Goal: Information Seeking & Learning: Learn about a topic

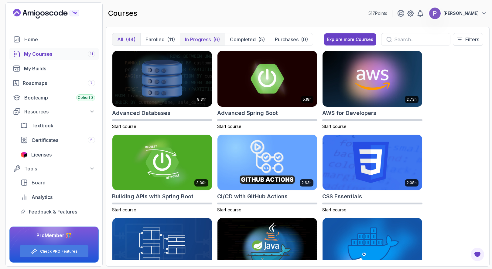
click at [213, 39] on button "In Progress (6)" at bounding box center [202, 39] width 45 height 12
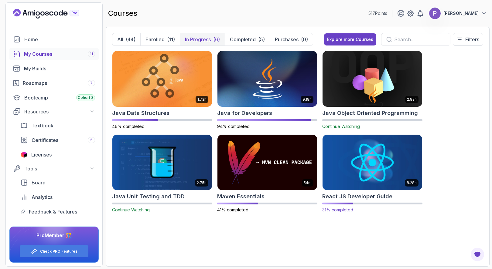
click at [351, 164] on img at bounding box center [372, 162] width 105 height 59
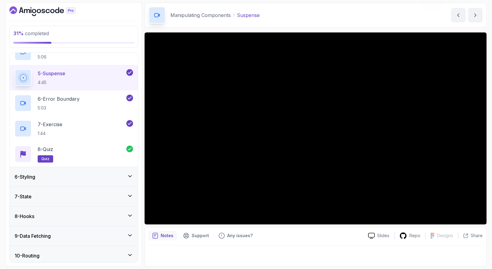
scroll to position [189, 0]
click at [98, 175] on div "6 - Styling" at bounding box center [74, 176] width 118 height 7
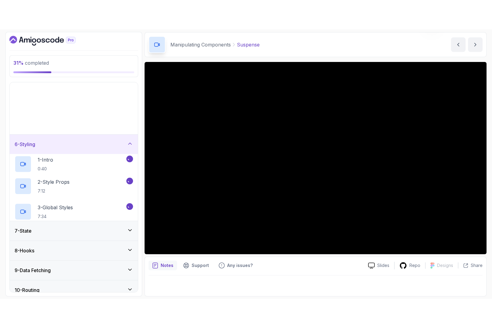
scroll to position [86, 0]
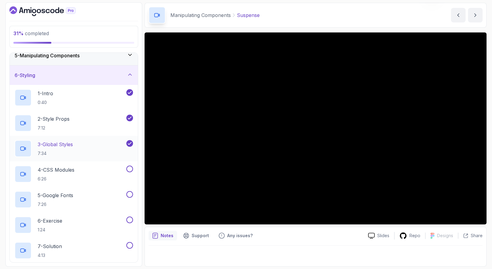
click at [82, 146] on div "3 - Global Styles 7:34" at bounding box center [70, 148] width 111 height 17
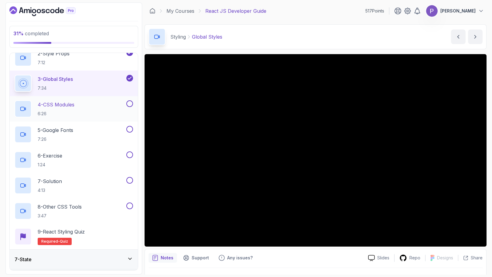
scroll to position [147, 0]
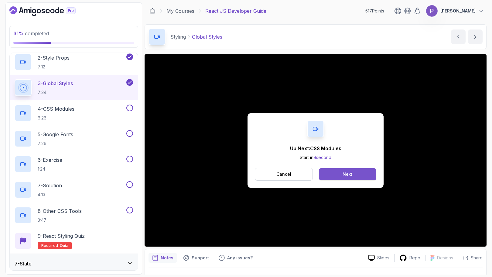
click at [352, 175] on button "Next" at bounding box center [347, 174] width 57 height 12
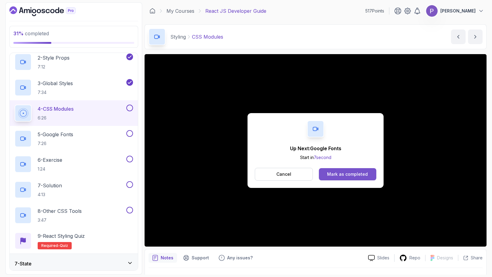
click at [340, 176] on div "Mark as completed" at bounding box center [347, 174] width 41 height 6
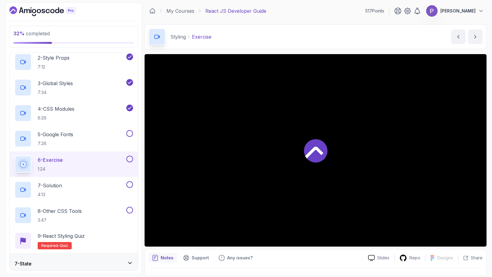
click at [345, 173] on div at bounding box center [316, 150] width 342 height 192
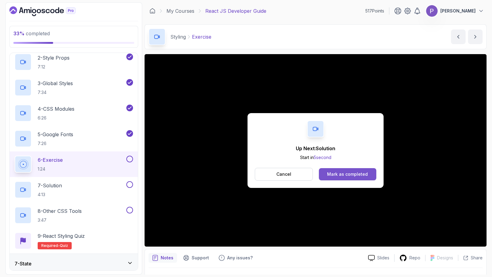
click at [367, 176] on button "Mark as completed" at bounding box center [347, 174] width 57 height 12
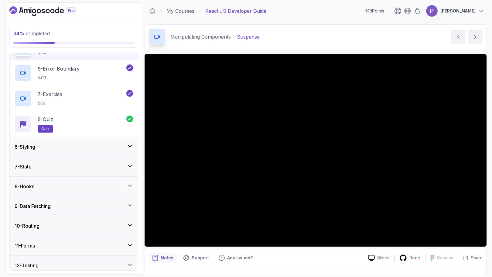
click at [113, 141] on div "6 - Styling" at bounding box center [74, 146] width 128 height 19
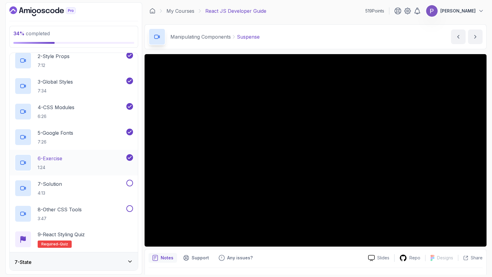
scroll to position [149, 0]
click at [110, 183] on div "7 - Solution 4:13" at bounding box center [70, 187] width 111 height 17
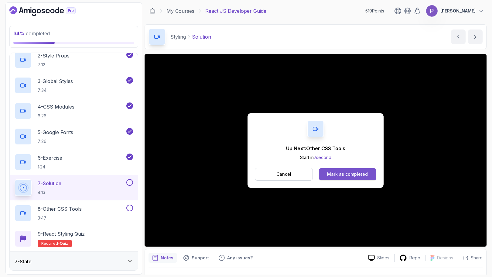
click at [358, 171] on div "Mark as completed" at bounding box center [347, 174] width 41 height 6
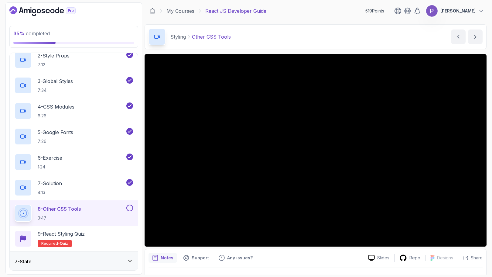
scroll to position [14, 0]
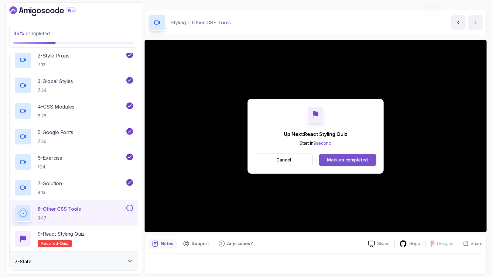
click at [338, 159] on div "Mark as completed" at bounding box center [347, 160] width 41 height 6
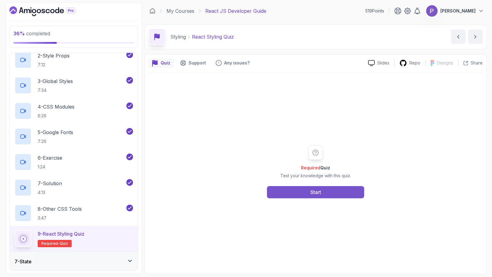
click at [324, 191] on button "Start" at bounding box center [315, 192] width 97 height 12
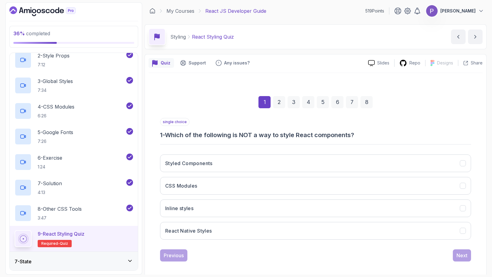
scroll to position [4, 0]
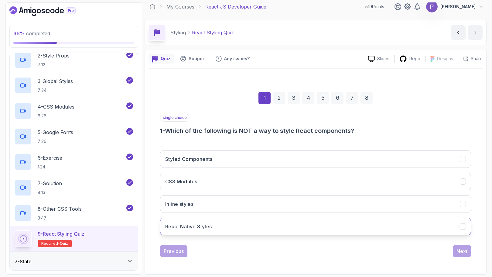
click at [381, 230] on button "React Native Styles" at bounding box center [315, 227] width 311 height 18
click at [459, 248] on div "Next" at bounding box center [462, 250] width 11 height 7
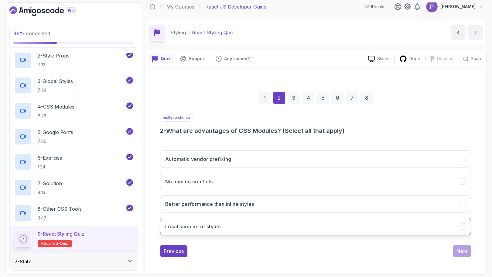
click at [466, 230] on button "Local scoping of styles" at bounding box center [315, 227] width 311 height 18
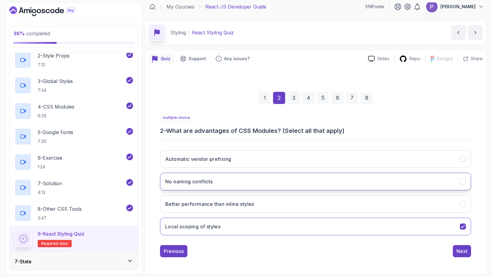
click at [465, 183] on icon "No naming conflicts" at bounding box center [463, 182] width 6 height 6
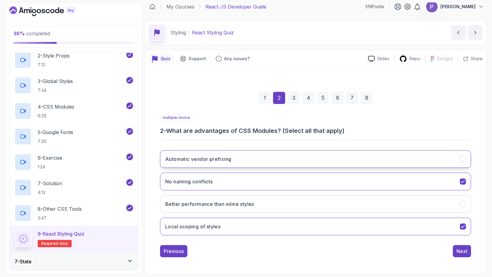
click at [465, 162] on button "Automatic vendor prefixing" at bounding box center [315, 159] width 311 height 18
click at [466, 250] on div "Next" at bounding box center [462, 250] width 11 height 7
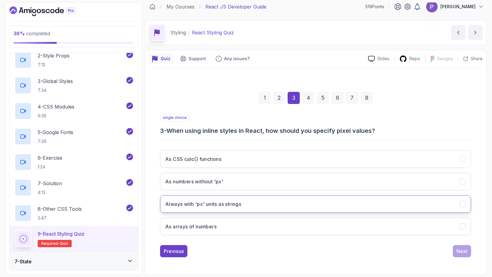
click at [416, 206] on button "Always with 'px' units as strings" at bounding box center [315, 204] width 311 height 18
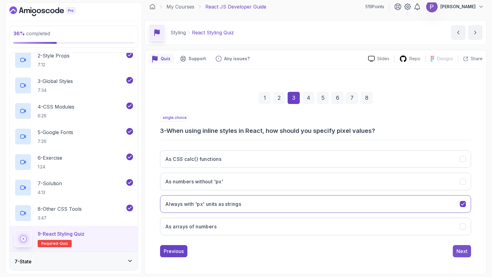
click at [465, 250] on div "Next" at bounding box center [462, 250] width 11 height 7
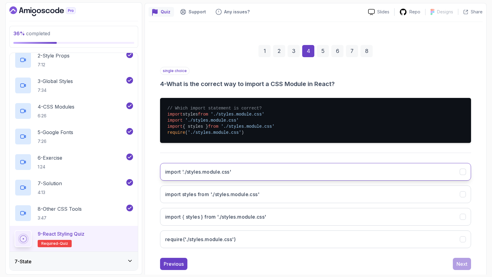
scroll to position [53, 0]
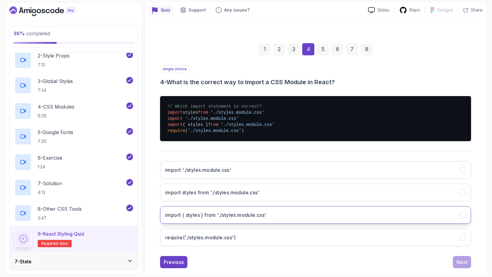
click at [429, 214] on button "import { styles } from './styles.module.css'" at bounding box center [315, 215] width 311 height 18
click at [463, 260] on div "Next" at bounding box center [462, 261] width 11 height 7
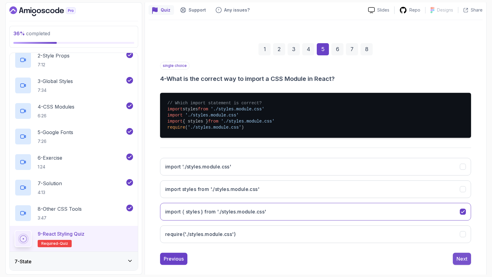
scroll to position [4, 0]
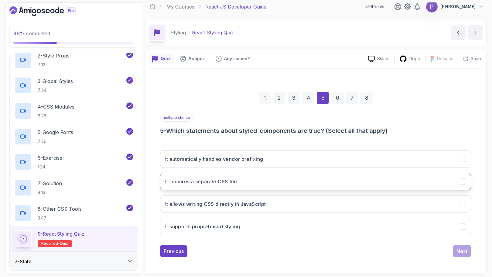
click at [461, 181] on icon "It requires a separate CSS file" at bounding box center [462, 181] width 3 height 2
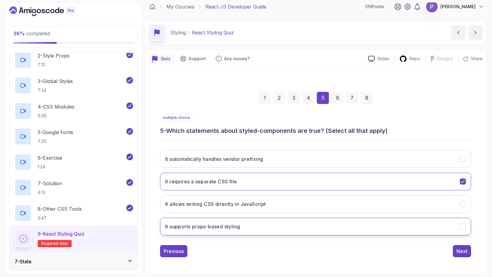
click at [465, 227] on icon "It supports props-based styling" at bounding box center [463, 227] width 6 height 6
click at [464, 205] on icon "It allows writing CSS directly in JavaScript" at bounding box center [463, 204] width 6 height 6
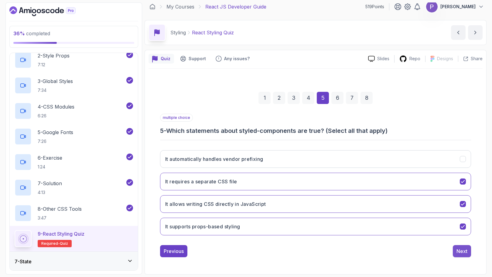
click at [466, 254] on div "Next" at bounding box center [462, 250] width 11 height 7
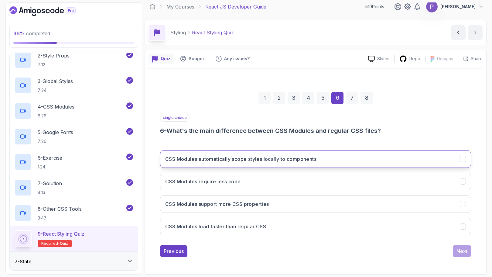
click at [465, 158] on icon "CSS Modules automatically scope styles locally to components" at bounding box center [463, 159] width 6 height 6
click at [464, 254] on div "Next" at bounding box center [462, 250] width 11 height 7
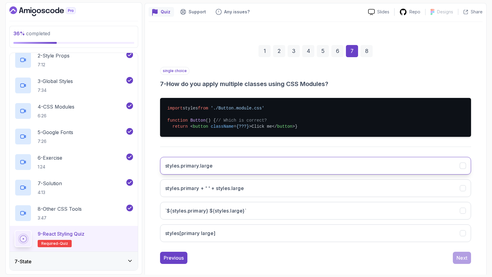
scroll to position [70, 0]
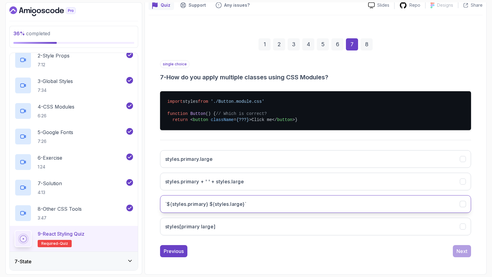
click at [462, 202] on icon "`${styles.primary} ${styles.large}`" at bounding box center [463, 204] width 6 height 6
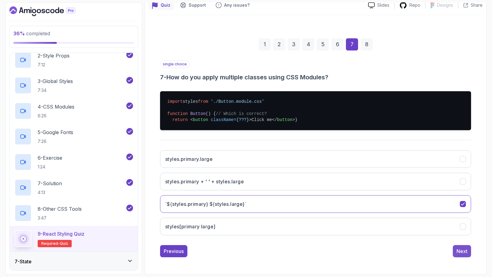
click at [466, 250] on div "Next" at bounding box center [462, 250] width 11 height 7
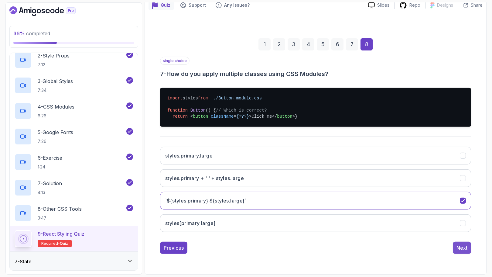
scroll to position [4, 0]
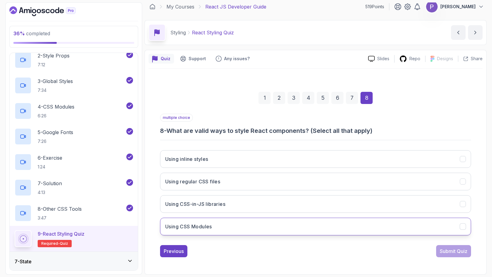
click at [466, 225] on div "Using CSS Modules" at bounding box center [463, 226] width 6 height 6
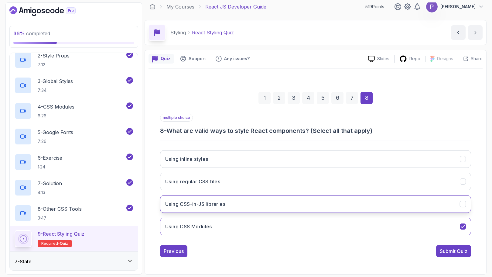
click at [461, 206] on icon "Using CSS-in-JS libraries" at bounding box center [463, 204] width 6 height 6
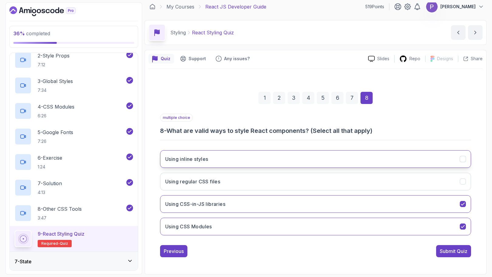
click at [462, 157] on icon "Using inline styles" at bounding box center [463, 159] width 6 height 6
click at [456, 248] on div "Submit Quiz" at bounding box center [454, 250] width 28 height 7
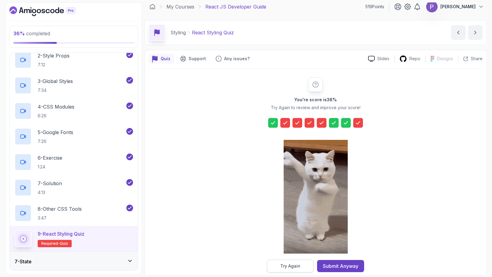
click at [298, 266] on div "Try Again" at bounding box center [290, 266] width 20 height 6
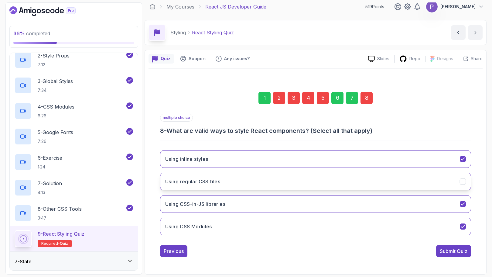
click at [462, 180] on icon "Using regular CSS files" at bounding box center [463, 182] width 6 height 6
click at [462, 161] on icon "Using inline styles" at bounding box center [463, 159] width 6 height 6
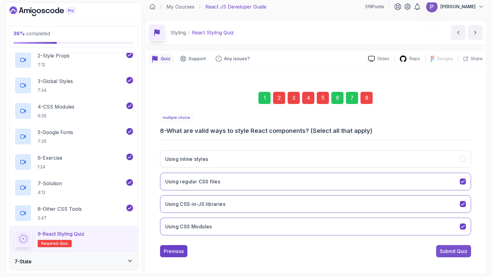
click at [460, 251] on div "Submit Quiz" at bounding box center [454, 250] width 28 height 7
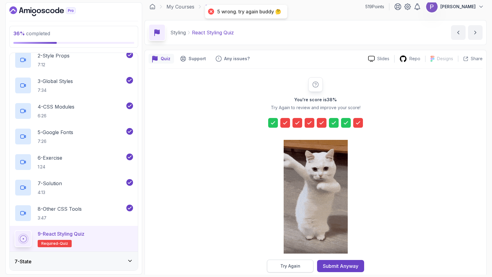
click at [292, 270] on button "Try Again" at bounding box center [290, 265] width 46 height 13
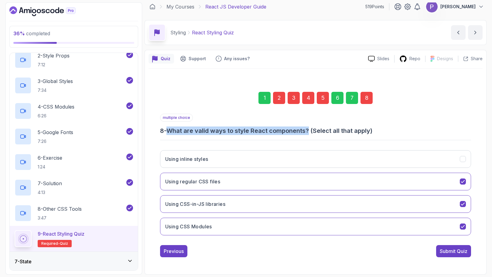
drag, startPoint x: 310, startPoint y: 130, endPoint x: 171, endPoint y: 133, distance: 138.9
click at [171, 133] on h3 "8 - What are valid ways to style React components? (Select all that apply)" at bounding box center [315, 130] width 311 height 9
click at [465, 158] on icon "Using inline styles" at bounding box center [463, 159] width 6 height 6
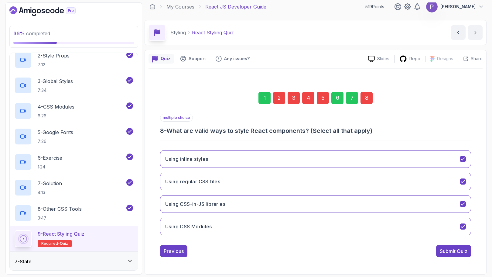
click at [462, 132] on h3 "8 - What are valid ways to style React components? (Select all that apply)" at bounding box center [315, 130] width 311 height 9
click at [442, 251] on div "Submit Quiz" at bounding box center [454, 250] width 28 height 7
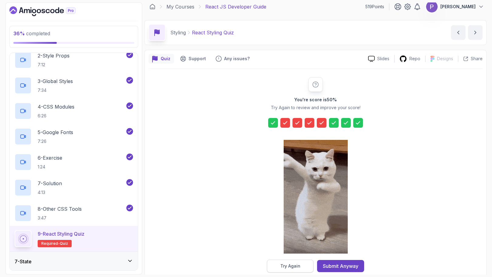
click at [291, 264] on div "Try Again" at bounding box center [290, 266] width 20 height 6
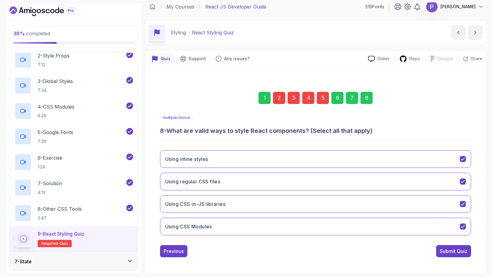
click at [323, 96] on div "5" at bounding box center [323, 98] width 12 height 12
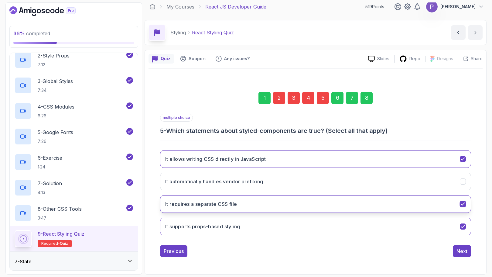
click at [462, 202] on icon "It requires a separate CSS file" at bounding box center [463, 204] width 6 height 6
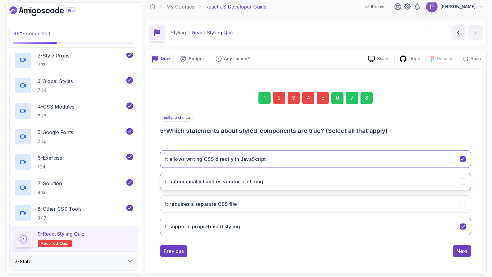
click at [462, 183] on icon "It automatically handles vendor prefixing" at bounding box center [463, 182] width 6 height 6
click at [308, 99] on div "4" at bounding box center [308, 98] width 12 height 12
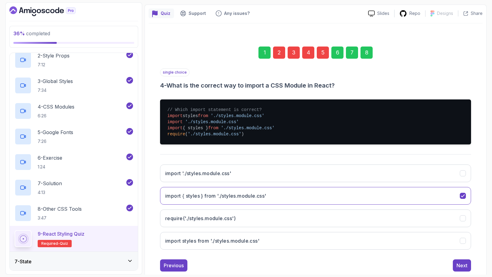
scroll to position [64, 0]
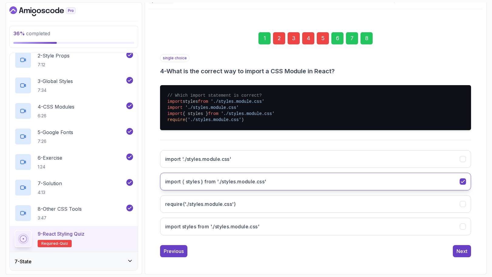
click at [463, 182] on icon "import { styles } from './styles.module.css'" at bounding box center [463, 182] width 6 height 6
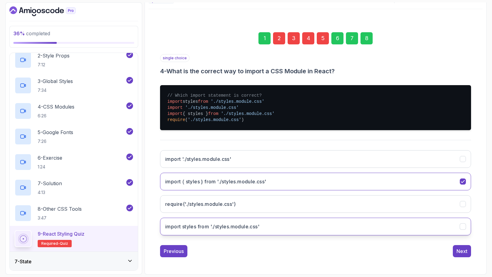
click at [463, 227] on icon "import styles from './styles.module.css'" at bounding box center [462, 226] width 3 height 2
click at [368, 40] on div "8" at bounding box center [367, 38] width 12 height 12
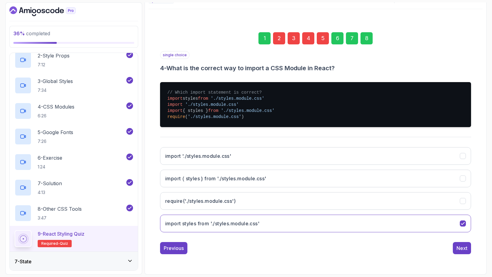
scroll to position [4, 0]
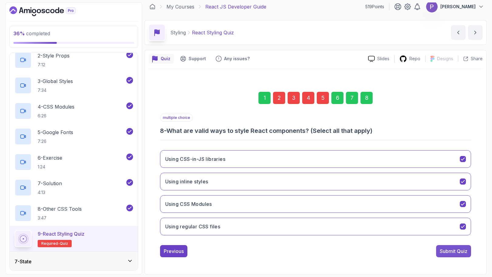
click at [451, 249] on div "Submit Quiz" at bounding box center [454, 250] width 28 height 7
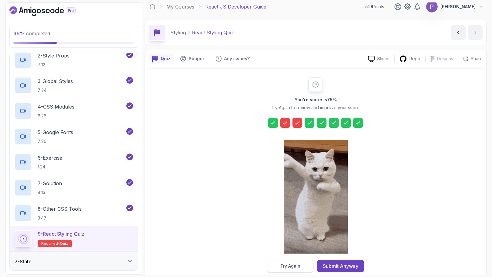
click at [293, 266] on div "Try Again" at bounding box center [290, 266] width 20 height 6
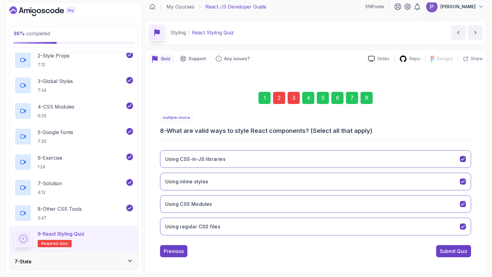
click at [292, 94] on div "3" at bounding box center [294, 98] width 12 height 12
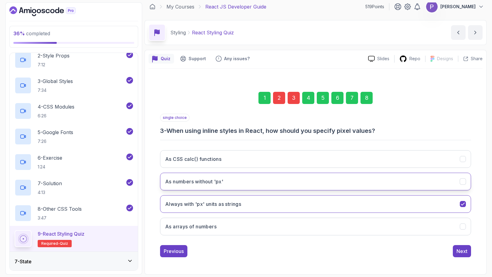
click at [466, 182] on div "As numbers without 'px'" at bounding box center [463, 181] width 6 height 6
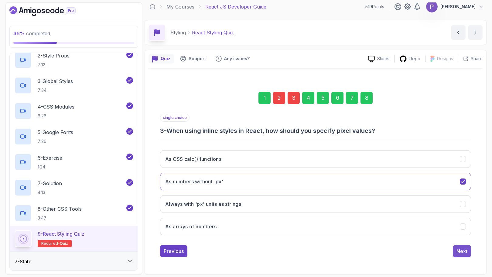
click at [468, 251] on button "Next" at bounding box center [462, 251] width 18 height 12
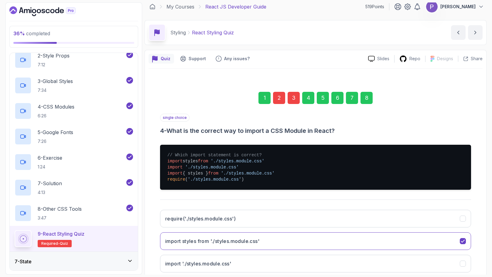
click at [364, 99] on div "8" at bounding box center [367, 98] width 12 height 12
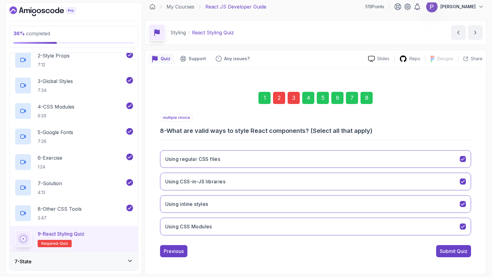
click at [277, 102] on div "2" at bounding box center [279, 98] width 12 height 12
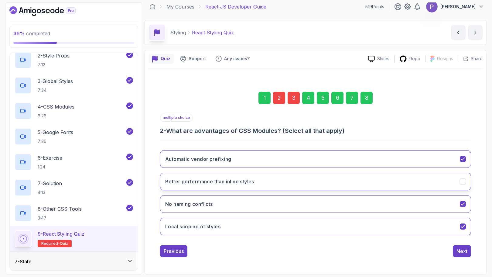
click at [460, 180] on icon "Better performance than inline styles" at bounding box center [463, 182] width 6 height 6
click at [368, 103] on div "8" at bounding box center [367, 98] width 12 height 12
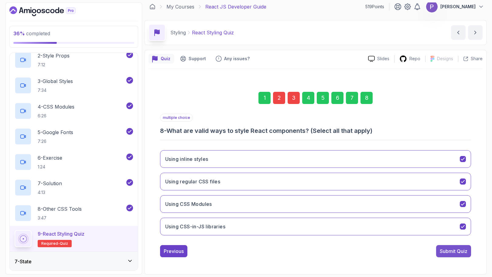
click at [457, 249] on div "Submit Quiz" at bounding box center [454, 250] width 28 height 7
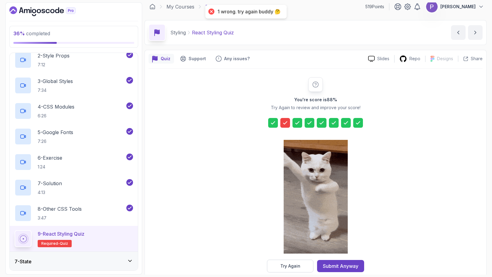
click at [284, 121] on icon at bounding box center [285, 123] width 6 height 6
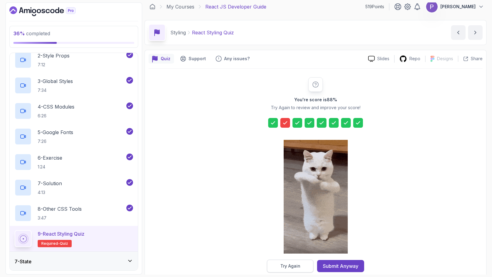
click at [286, 266] on div "Try Again" at bounding box center [290, 266] width 20 height 6
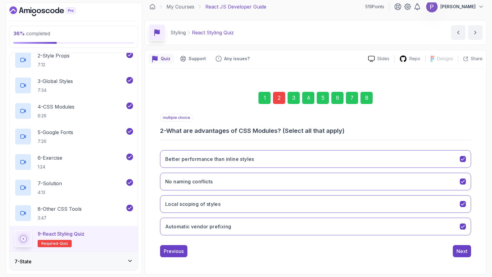
click at [275, 99] on div "2" at bounding box center [279, 98] width 12 height 12
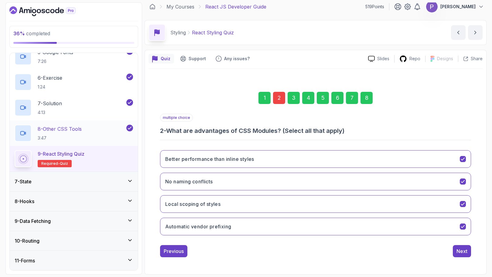
scroll to position [230, 0]
click at [112, 184] on div "7 - State" at bounding box center [74, 180] width 118 height 7
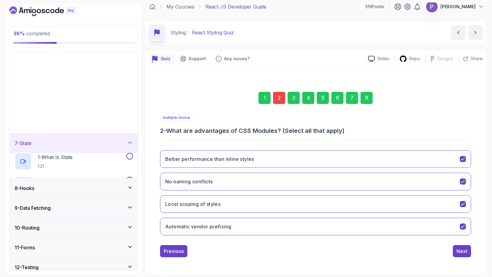
scroll to position [79, 0]
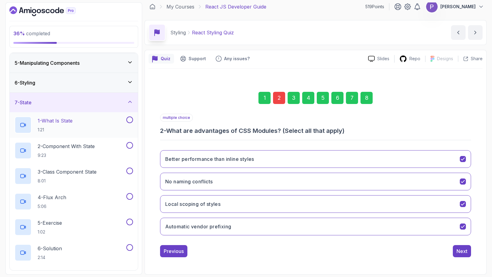
click at [102, 123] on div "1 - What Is State 1:21" at bounding box center [70, 124] width 111 height 17
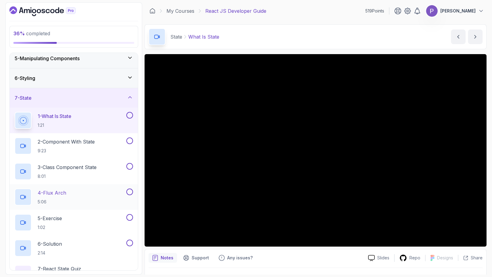
scroll to position [83, 0]
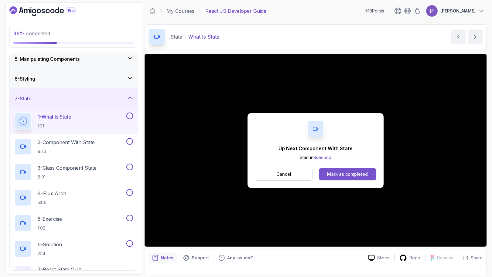
click at [338, 178] on button "Mark as completed" at bounding box center [347, 174] width 57 height 12
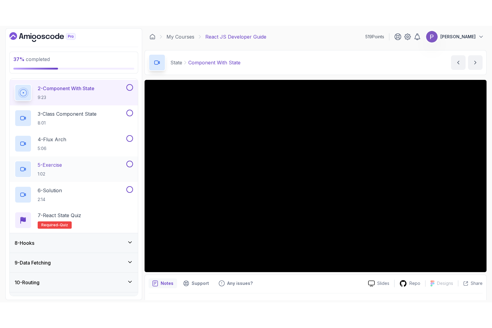
scroll to position [166, 0]
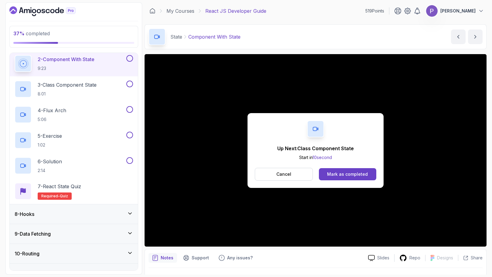
click at [367, 176] on div "Mark as completed" at bounding box center [347, 174] width 41 height 6
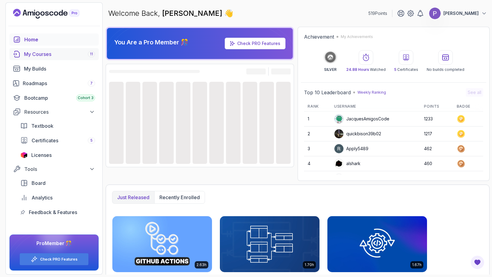
click at [65, 58] on link "My Courses 11" at bounding box center [53, 54] width 89 height 12
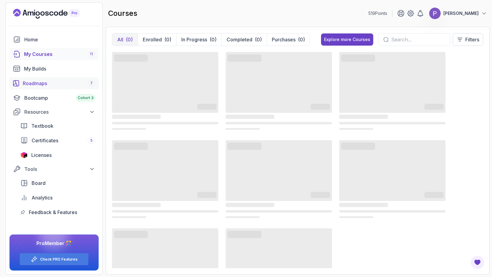
click at [41, 85] on div "Roadmaps 7" at bounding box center [59, 83] width 72 height 7
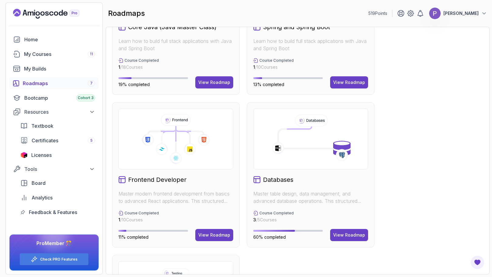
scroll to position [285, 0]
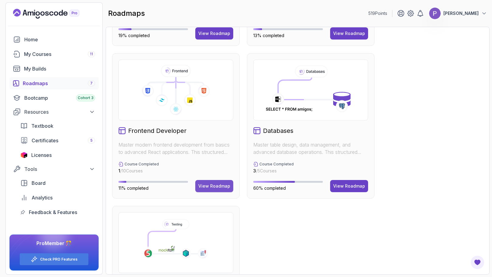
click at [220, 189] on button "View Roadmap" at bounding box center [214, 186] width 38 height 12
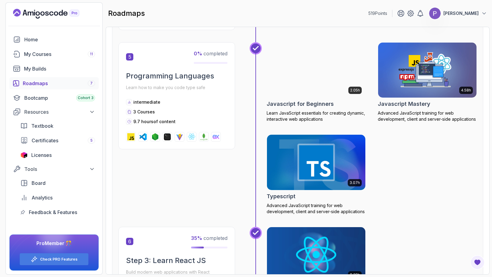
scroll to position [646, 0]
